Goal: Find specific page/section: Find specific page/section

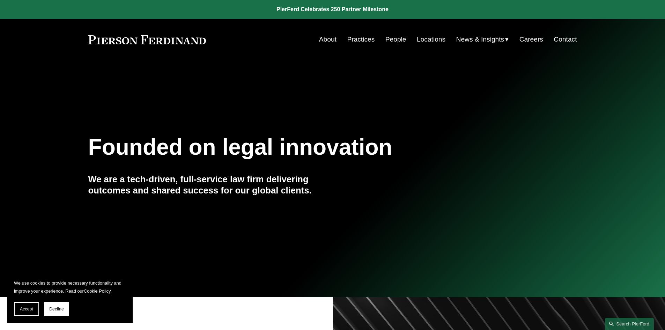
click at [430, 39] on link "Locations" at bounding box center [431, 39] width 29 height 13
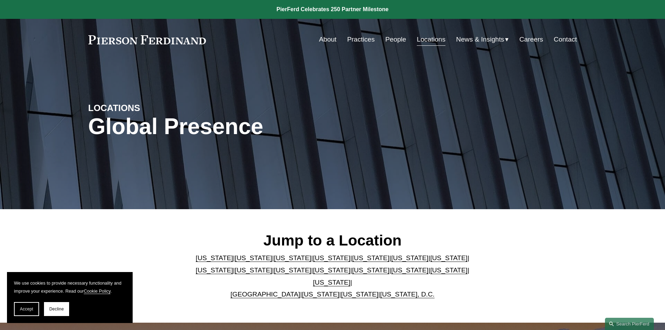
click at [274, 260] on link "[US_STATE]" at bounding box center [292, 257] width 37 height 7
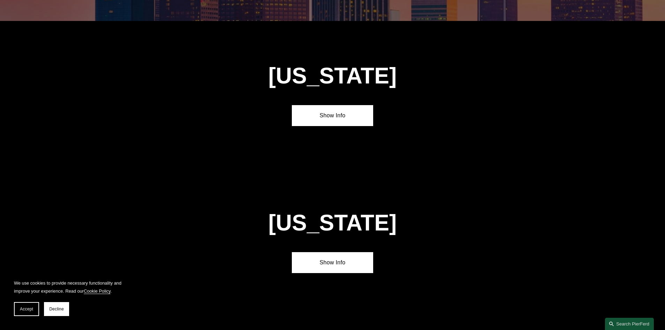
scroll to position [612, 0]
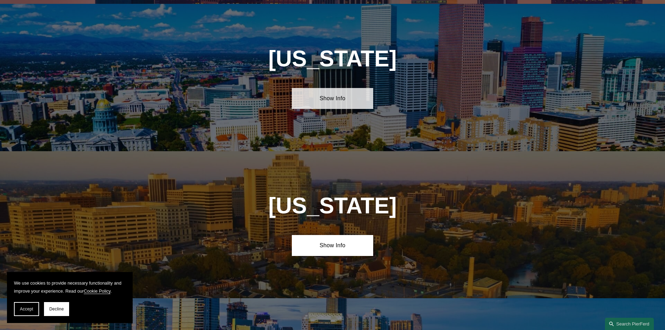
click at [331, 89] on link "Show Info" at bounding box center [332, 98] width 81 height 21
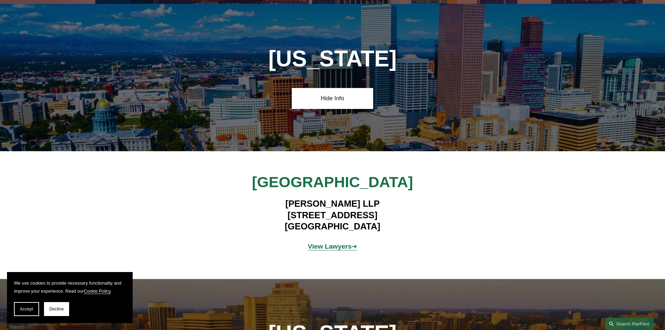
click at [341, 247] on p "View Lawyers ➔" at bounding box center [332, 246] width 163 height 12
click at [341, 244] on strong "View Lawyers" at bounding box center [330, 246] width 44 height 7
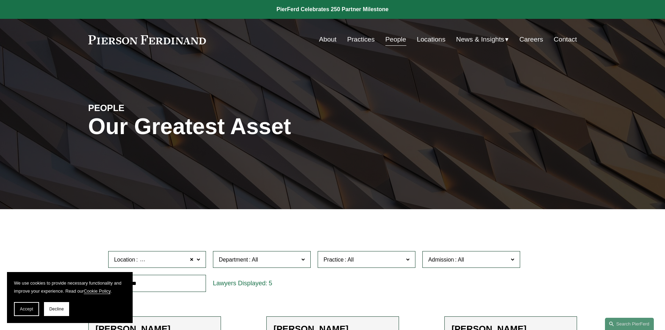
click at [186, 42] on link at bounding box center [147, 39] width 118 height 9
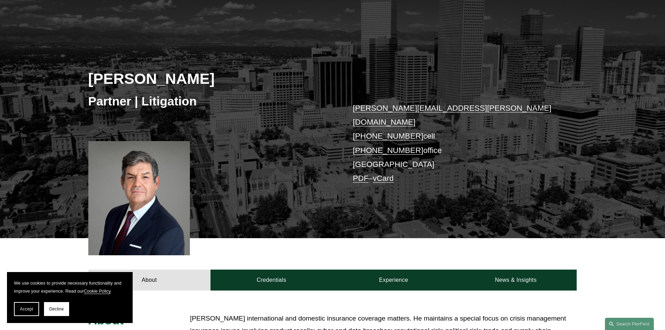
scroll to position [70, 0]
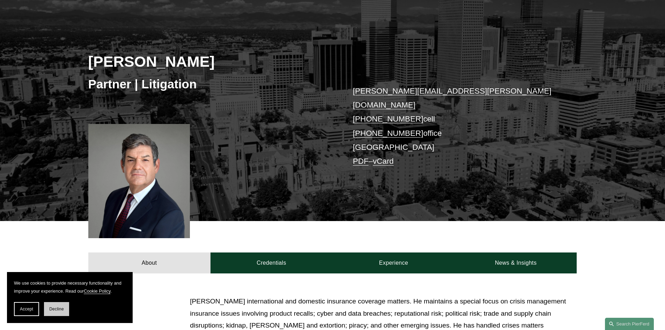
click at [51, 307] on span "Decline" at bounding box center [56, 308] width 15 height 5
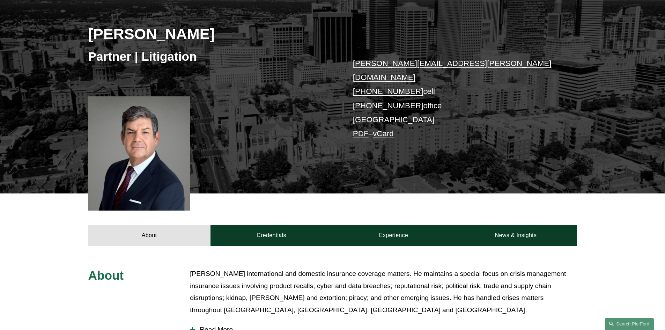
scroll to position [140, 0]
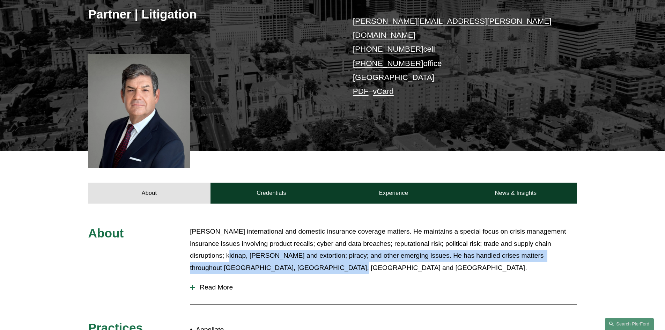
drag, startPoint x: 233, startPoint y: 244, endPoint x: 569, endPoint y: 256, distance: 335.9
click at [569, 256] on p "Joe handles international and domestic insurance coverage matters. He maintains…" at bounding box center [383, 249] width 387 height 48
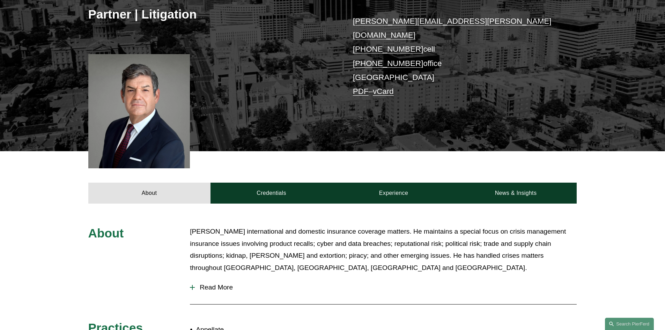
click at [198, 283] on span "Read More" at bounding box center [386, 287] width 382 height 8
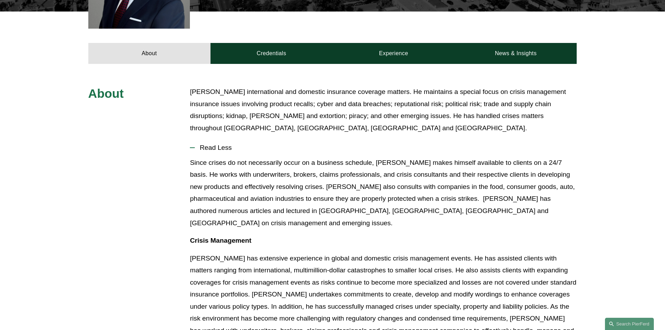
scroll to position [105, 0]
